Goal: Task Accomplishment & Management: Complete application form

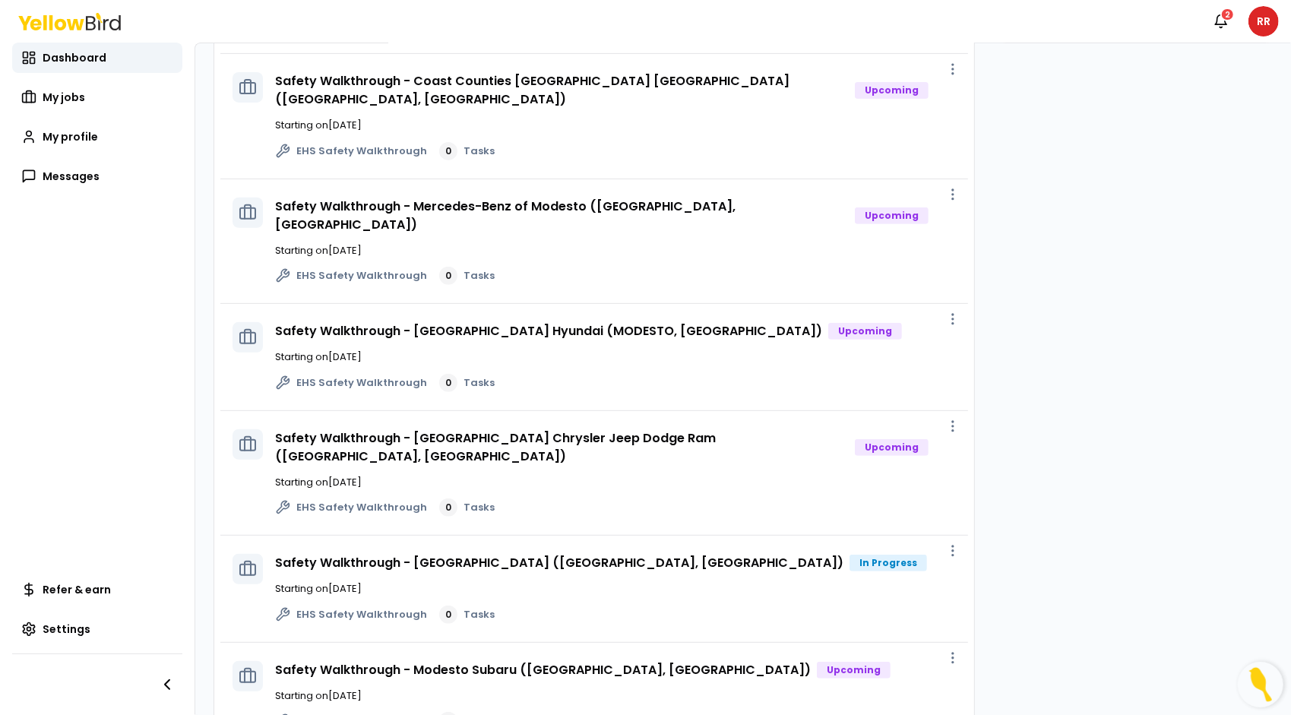
scroll to position [344, 0]
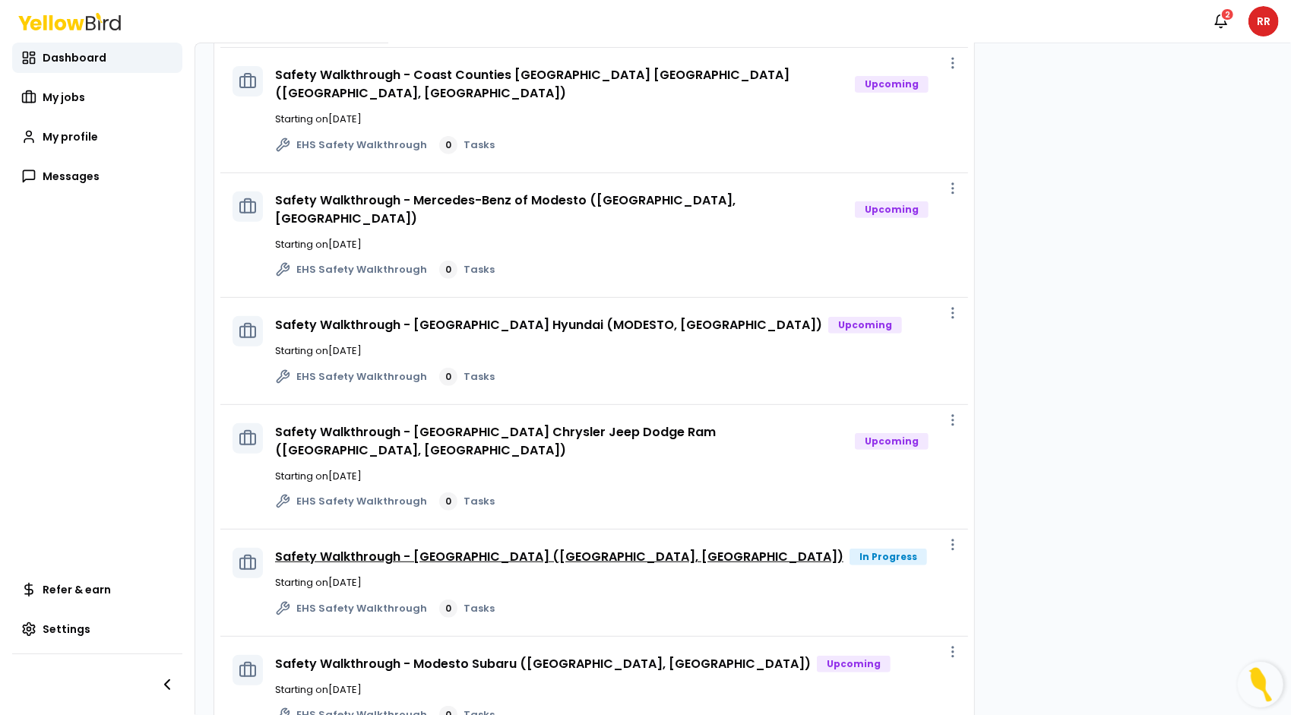
click at [460, 548] on link "Safety Walkthrough - [GEOGRAPHIC_DATA] ([GEOGRAPHIC_DATA], [GEOGRAPHIC_DATA])" at bounding box center [559, 556] width 568 height 17
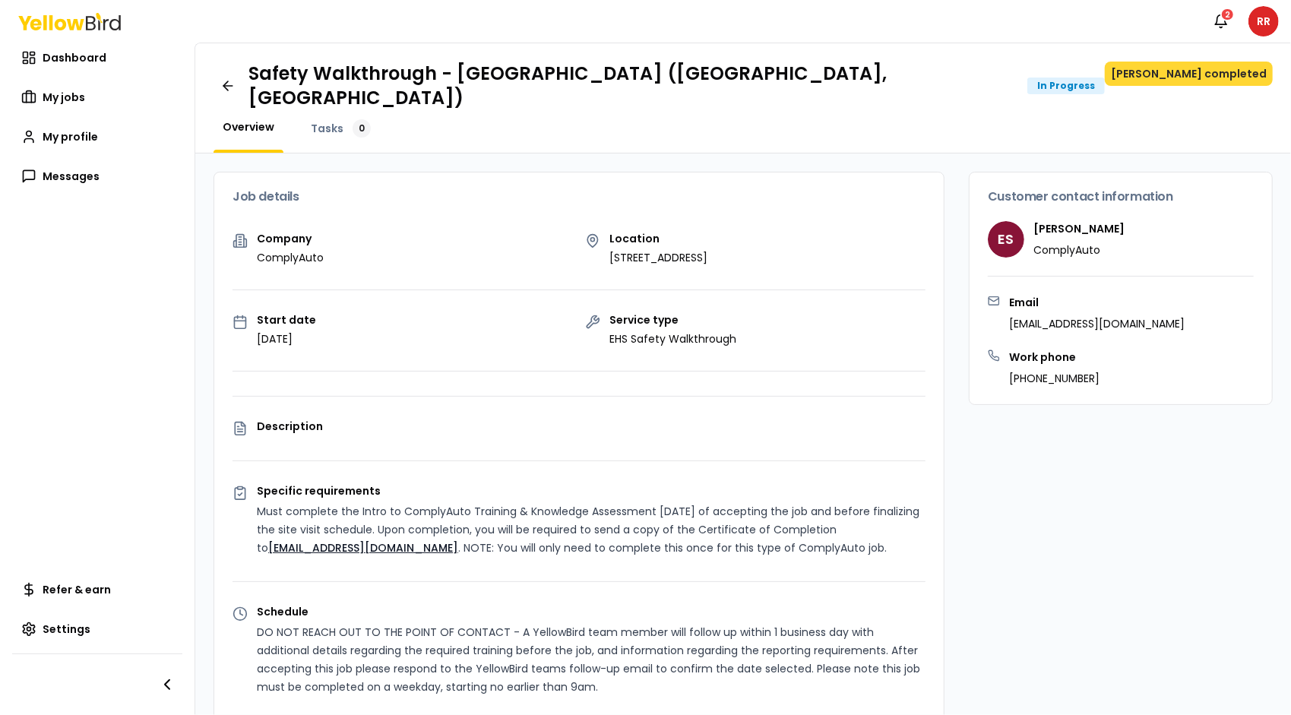
click at [1204, 74] on button "[PERSON_NAME] completed" at bounding box center [1189, 74] width 168 height 24
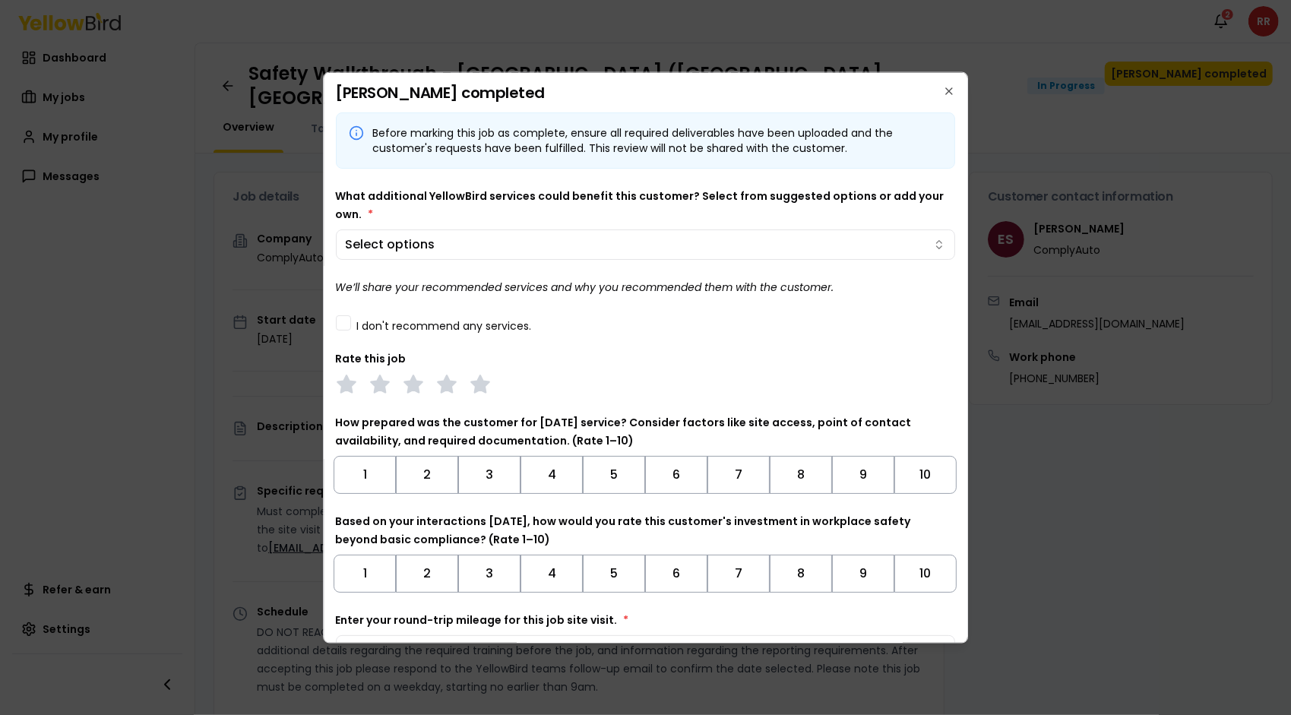
click at [340, 325] on button "I don't recommend any services." at bounding box center [343, 322] width 15 height 15
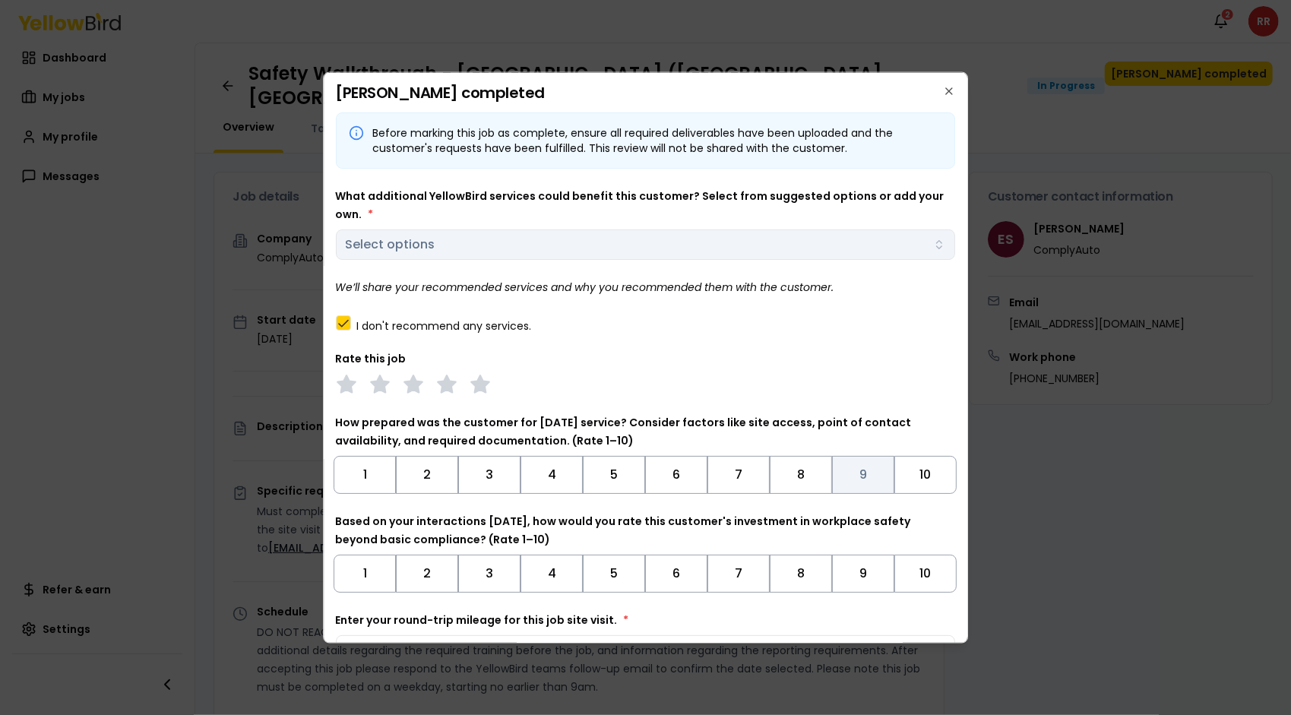
click at [858, 478] on button "9" at bounding box center [863, 474] width 62 height 38
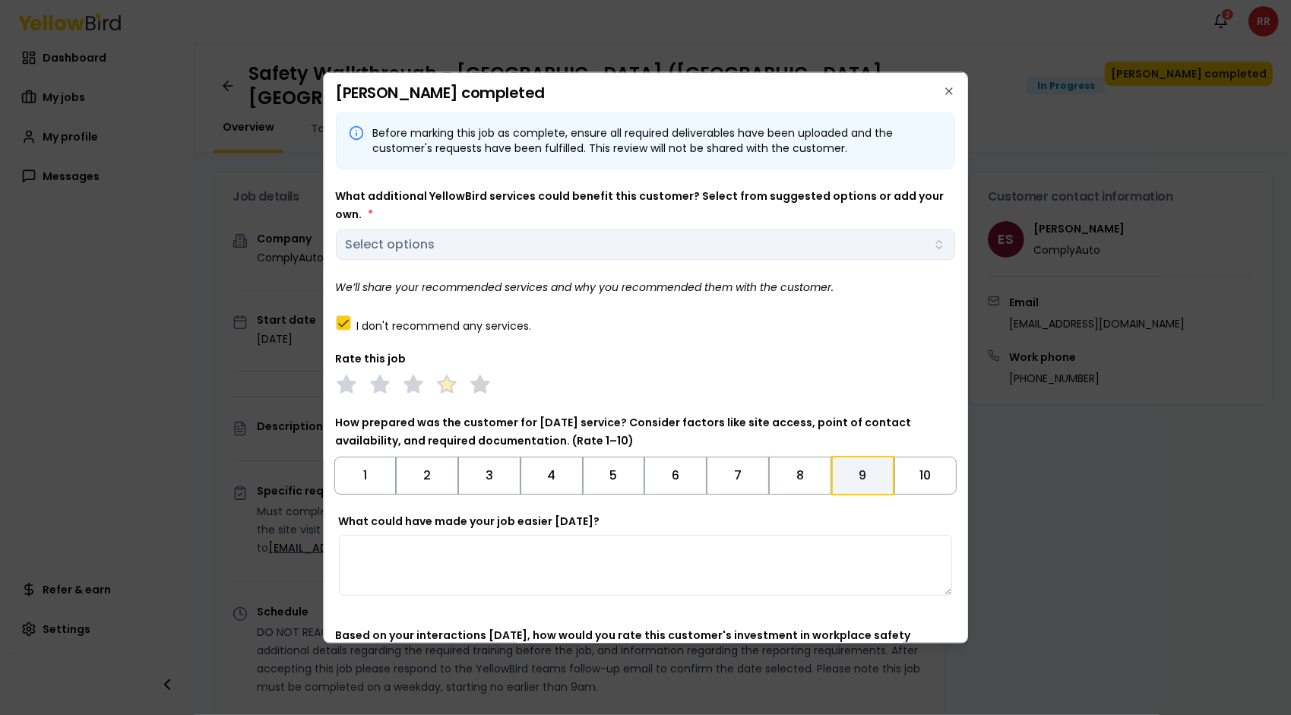
click at [438, 389] on icon at bounding box center [446, 383] width 21 height 21
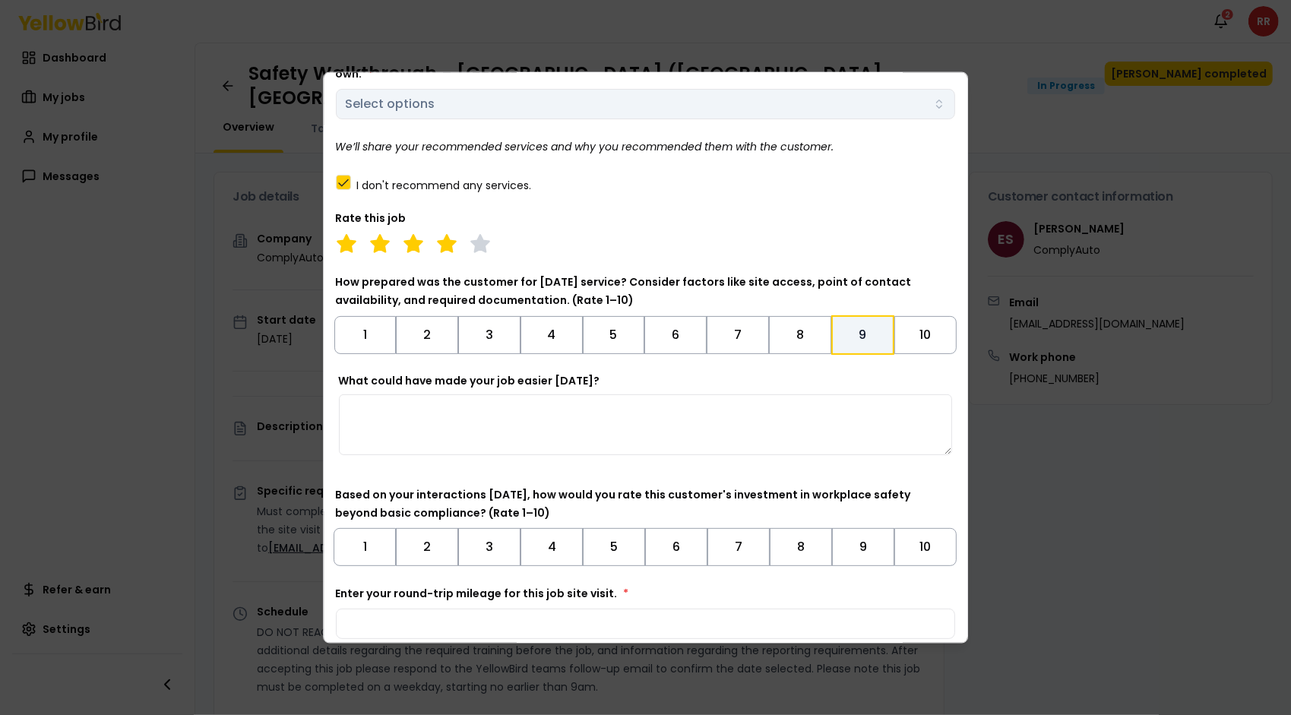
scroll to position [207, 0]
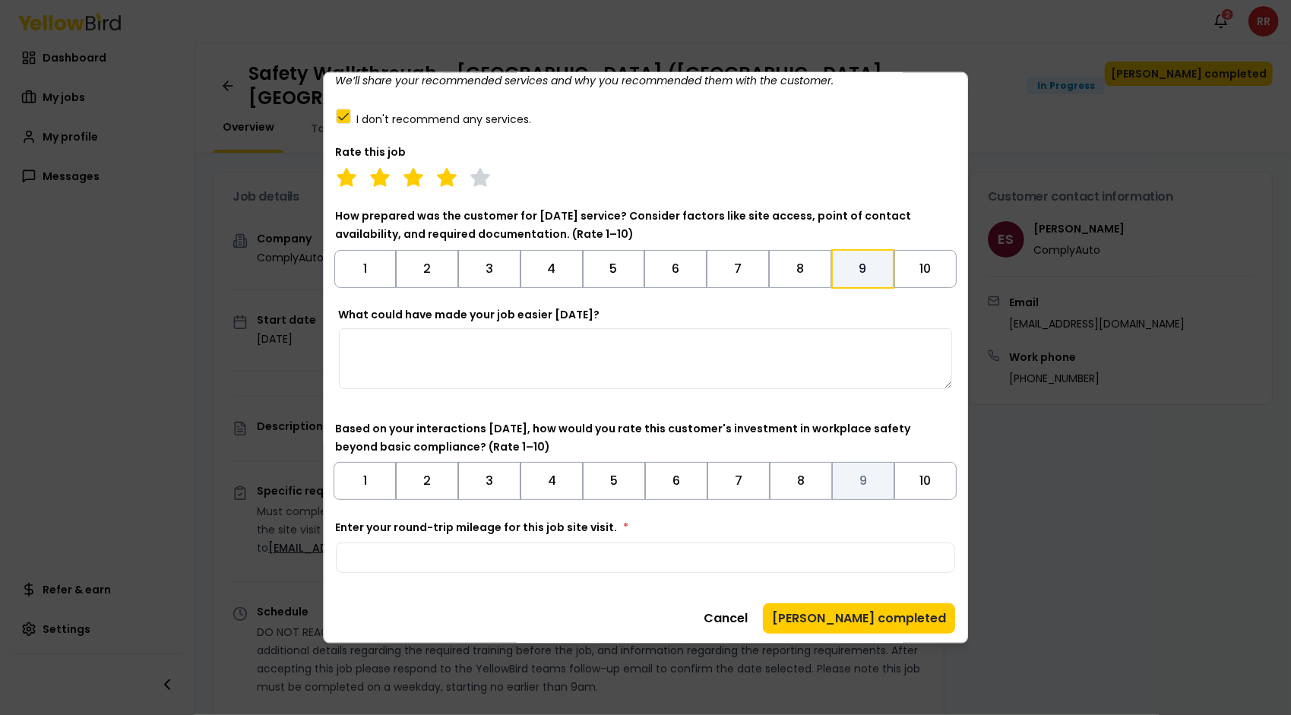
click at [859, 483] on button "9" at bounding box center [863, 480] width 62 height 38
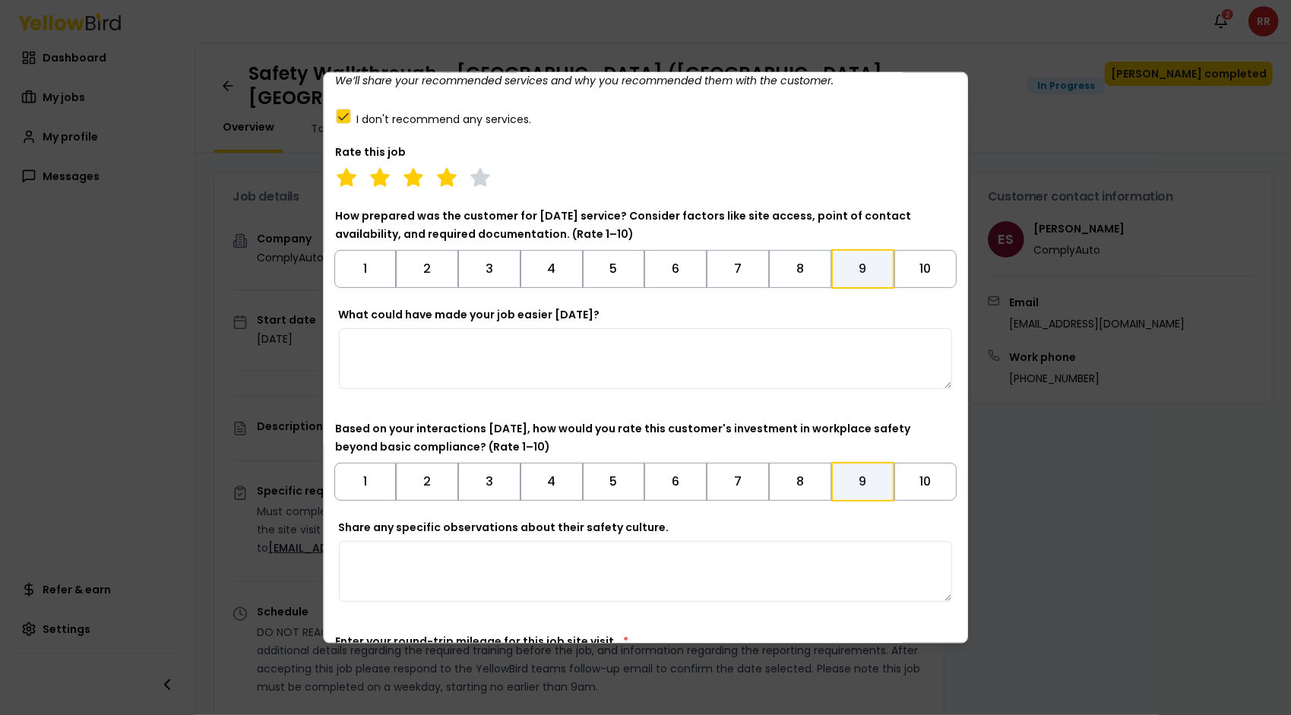
scroll to position [321, 0]
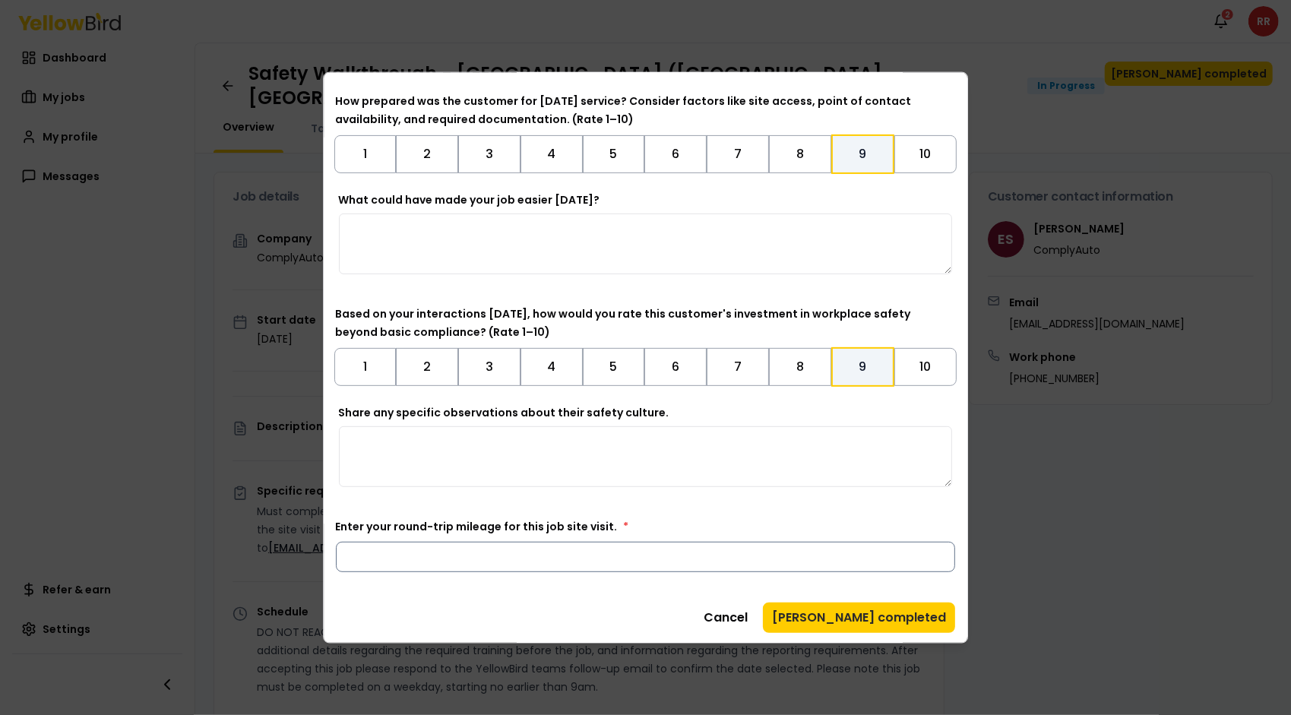
click at [514, 559] on input "Enter your round-trip mileage for this job site visit. *" at bounding box center [646, 556] width 620 height 30
type input "***"
click at [709, 590] on div "Before marking this job as complete, ensure all required deliverables have been…" at bounding box center [646, 211] width 620 height 842
click at [899, 617] on button "[PERSON_NAME] completed" at bounding box center [859, 617] width 192 height 30
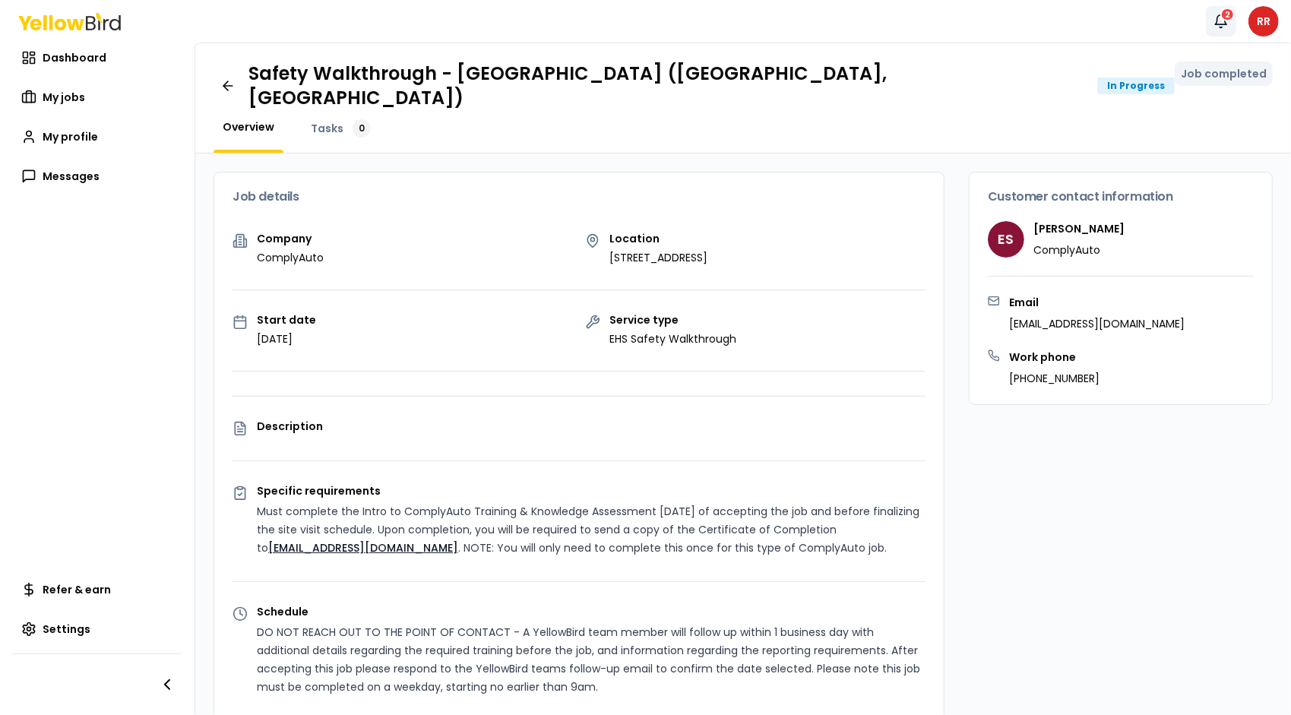
click at [1230, 32] on button "Notifications 2" at bounding box center [1221, 21] width 30 height 30
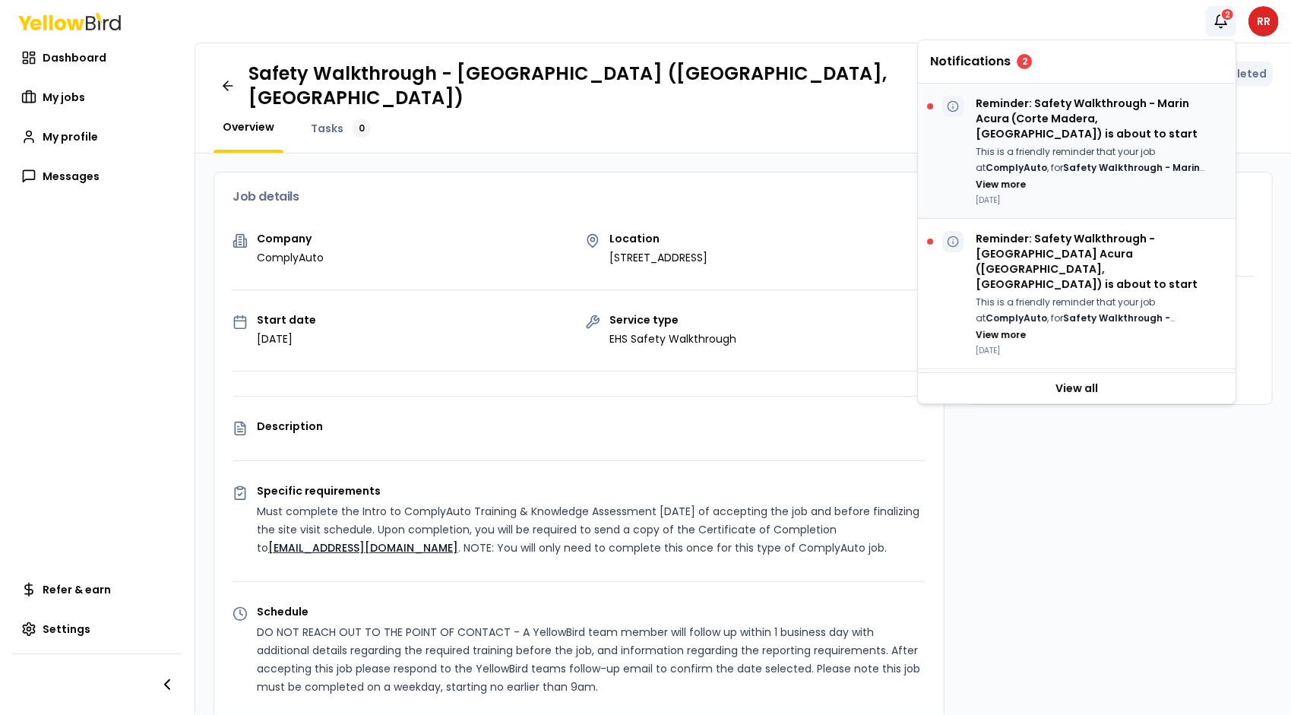
click at [1079, 144] on p "This is a friendly reminder that your job at ComplyAuto , for Safety Walkthroug…" at bounding box center [1100, 159] width 248 height 31
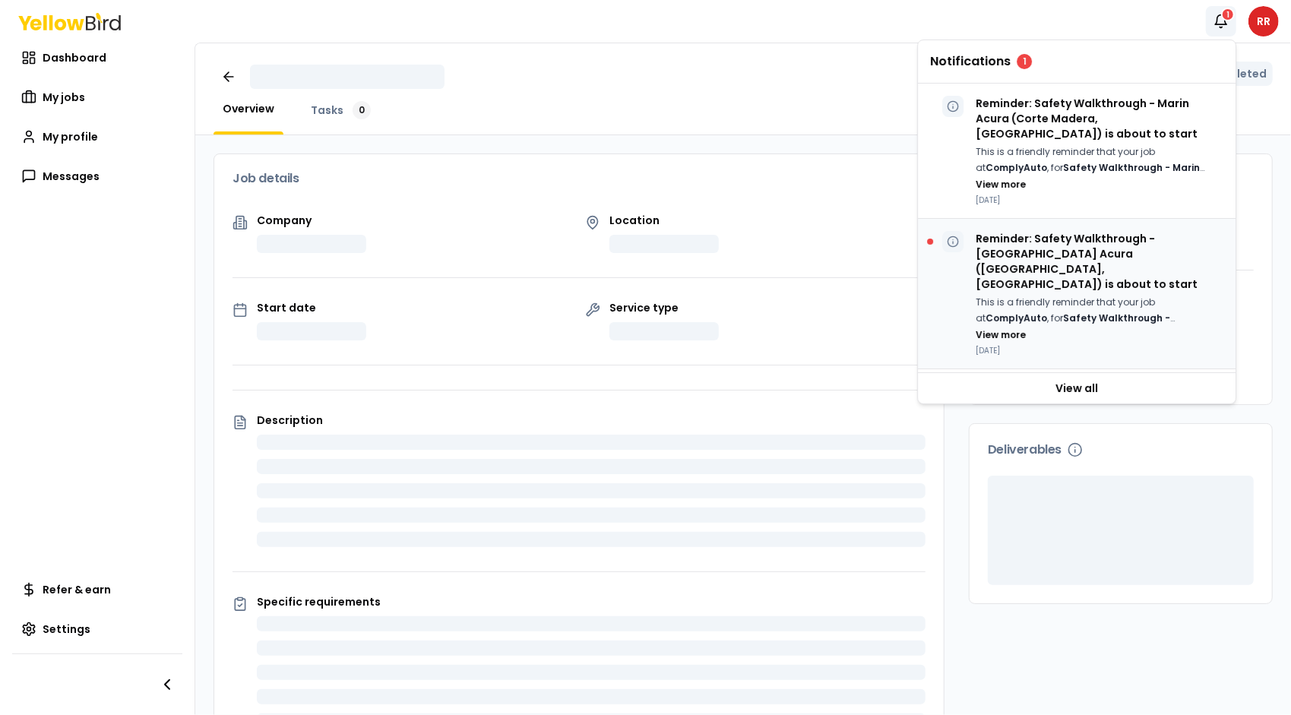
click at [1073, 245] on div "Reminder: Safety Walkthrough - [GEOGRAPHIC_DATA] Acura ([GEOGRAPHIC_DATA], [GEO…" at bounding box center [1100, 293] width 248 height 125
